Goal: Task Accomplishment & Management: Manage account settings

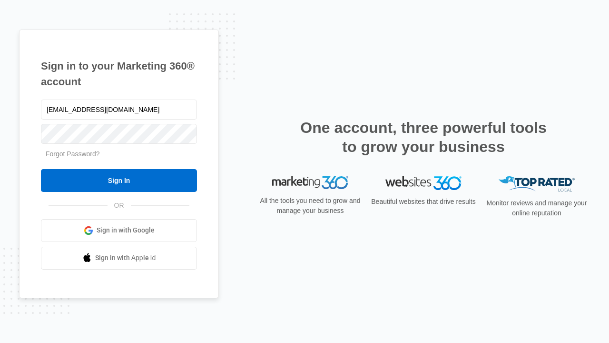
type input "dankie614@gmail.com"
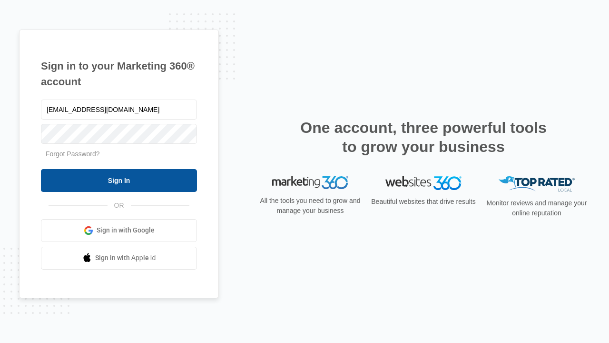
click at [119, 180] on input "Sign In" at bounding box center [119, 180] width 156 height 23
